Goal: Task Accomplishment & Management: Manage account settings

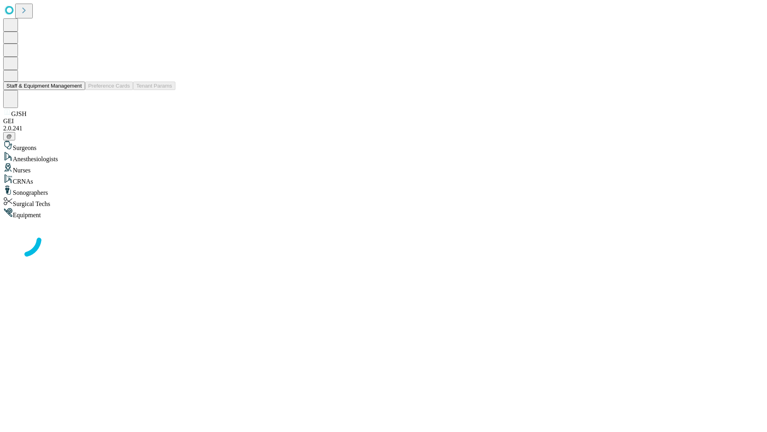
click at [76, 90] on button "Staff & Equipment Management" at bounding box center [44, 86] width 82 height 8
